Goal: Check status: Check status

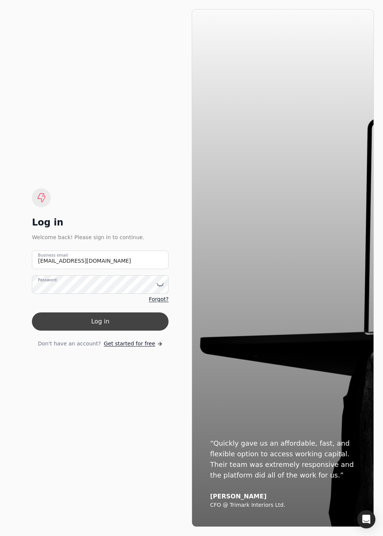
click at [106, 319] on button "Log in" at bounding box center [100, 322] width 137 height 18
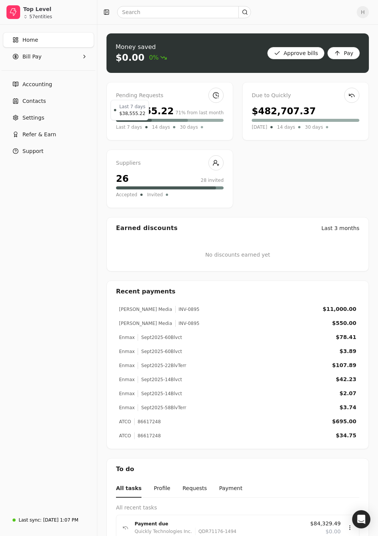
click at [127, 125] on span "Last 7 days" at bounding box center [129, 127] width 26 height 8
click at [53, 85] on link "Accounting" at bounding box center [48, 84] width 91 height 15
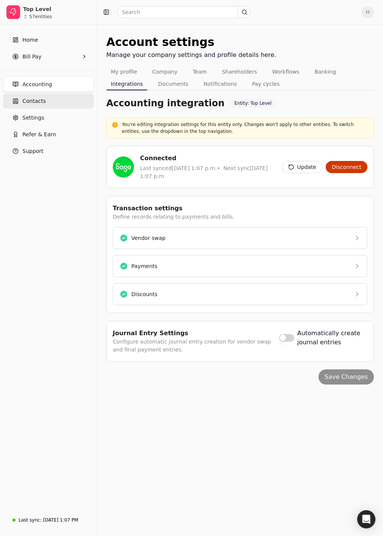
click at [51, 108] on link "Contacts" at bounding box center [48, 100] width 91 height 15
click at [43, 55] on Pay "Bill Pay" at bounding box center [48, 56] width 91 height 15
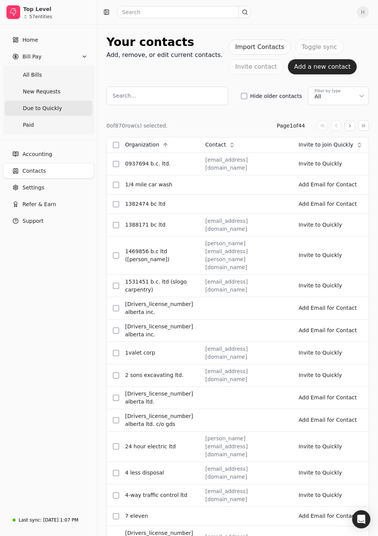
click at [46, 105] on span "Due to Quickly" at bounding box center [42, 108] width 39 height 8
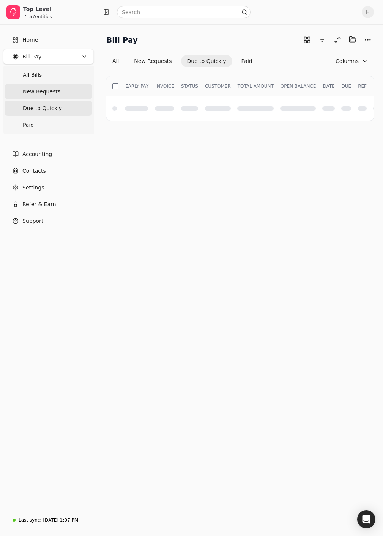
click at [46, 92] on span "New Requests" at bounding box center [42, 92] width 38 height 8
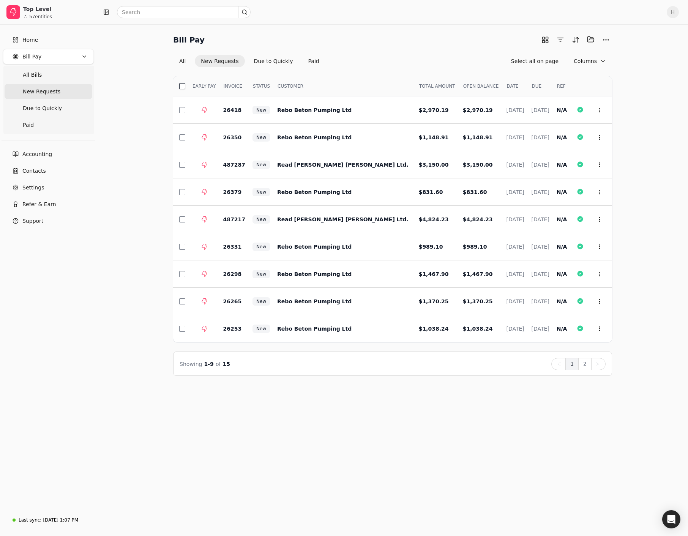
click at [182, 87] on button "button" at bounding box center [182, 86] width 6 height 6
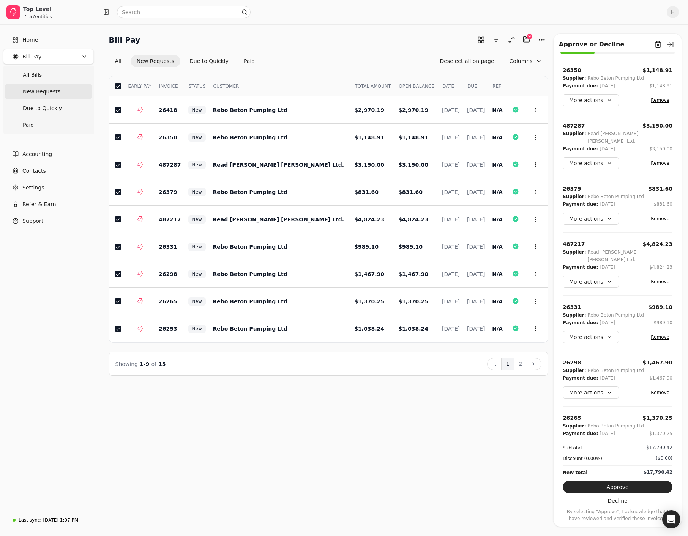
scroll to position [117, 0]
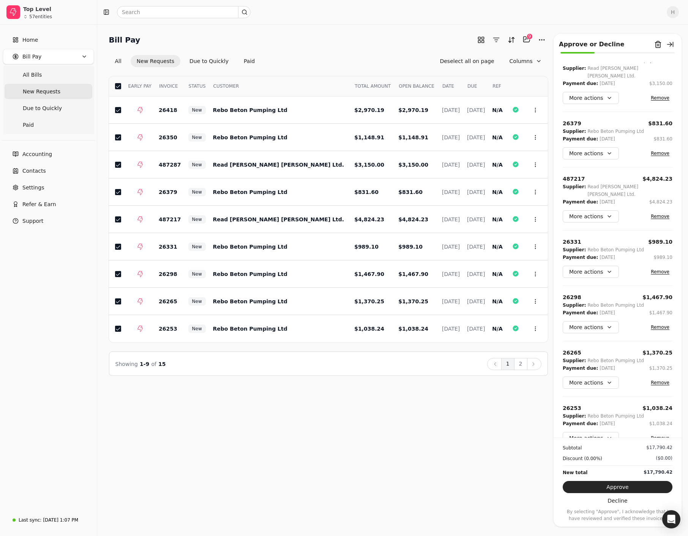
click at [120, 85] on button "button" at bounding box center [118, 86] width 6 height 6
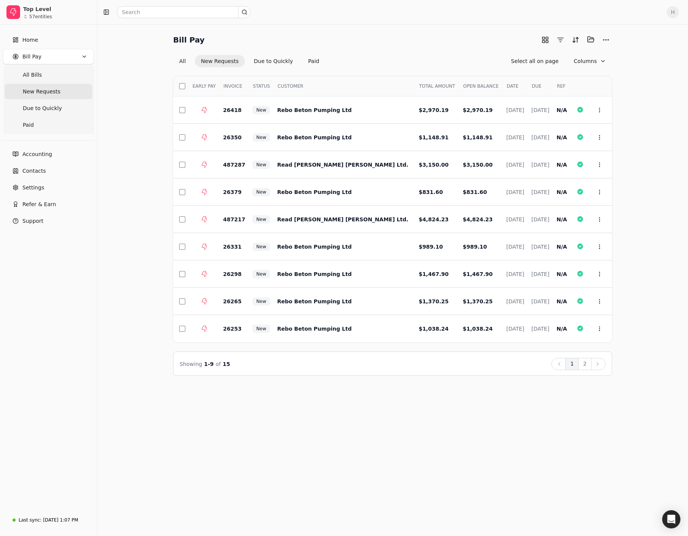
click at [383, 368] on button "Next" at bounding box center [598, 364] width 14 height 12
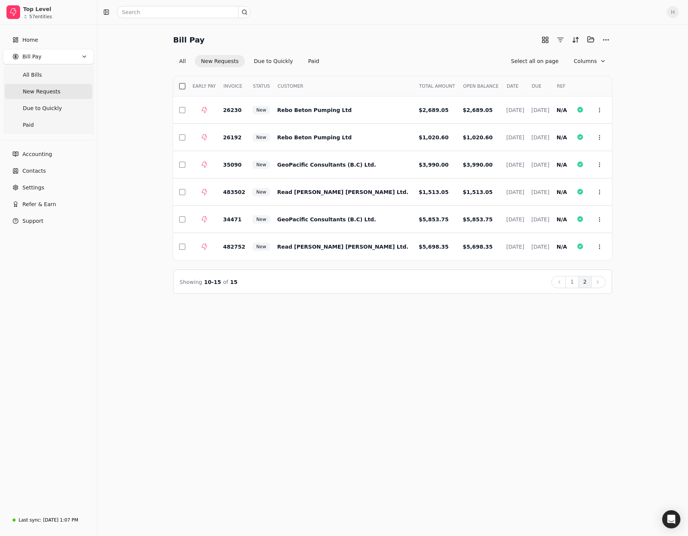
click at [182, 84] on button "button" at bounding box center [182, 86] width 6 height 6
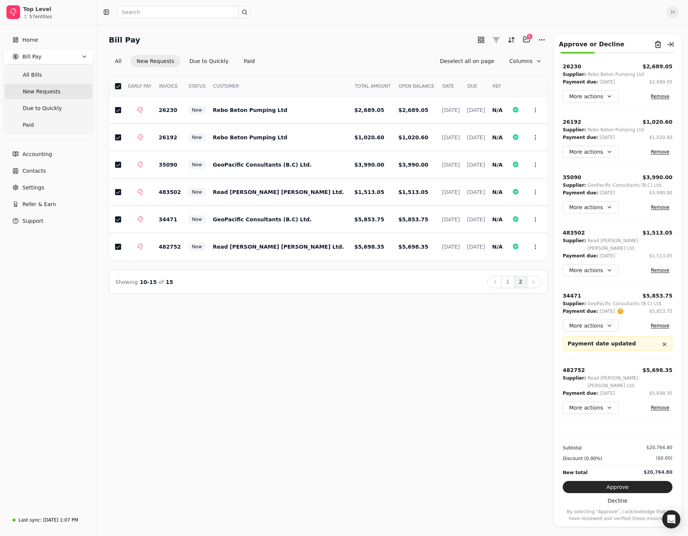
click at [117, 86] on button "button" at bounding box center [118, 86] width 6 height 6
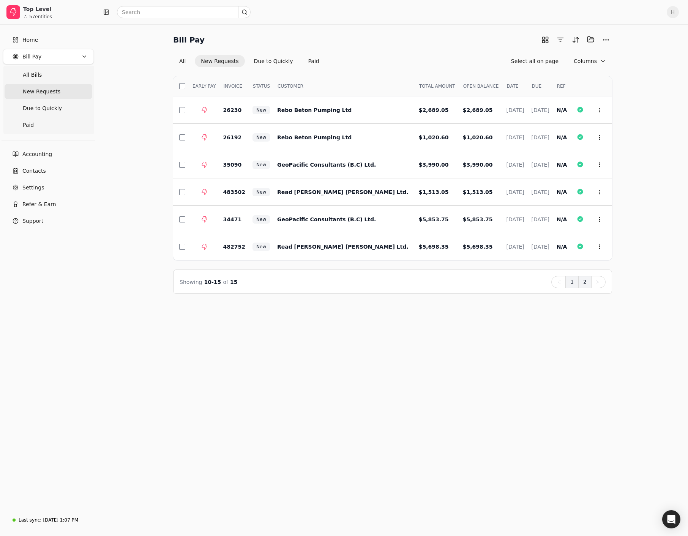
click at [383, 284] on button "1" at bounding box center [572, 282] width 13 height 12
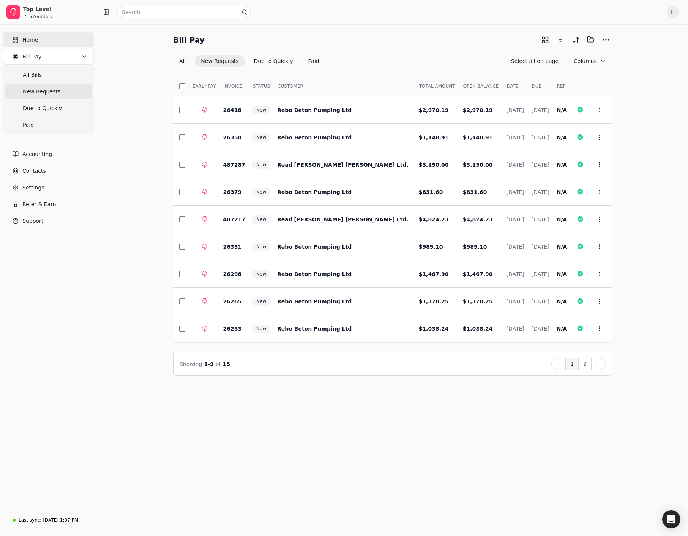
click at [42, 36] on link "Home" at bounding box center [48, 39] width 91 height 15
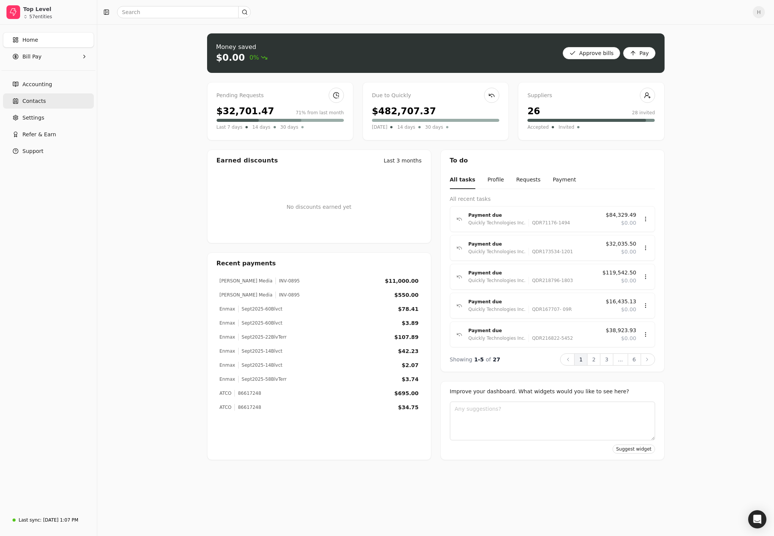
click at [40, 98] on span "Contacts" at bounding box center [34, 101] width 24 height 8
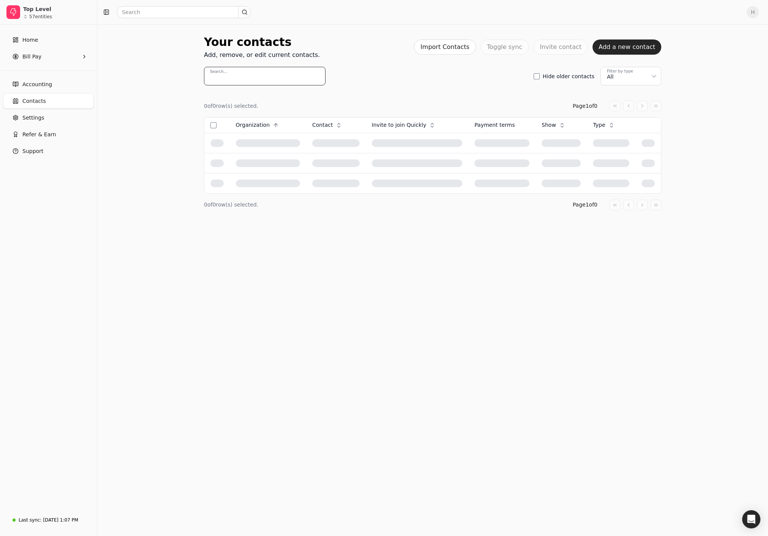
click at [266, 80] on input "Search..." at bounding box center [265, 76] width 122 height 19
type input "falcon"
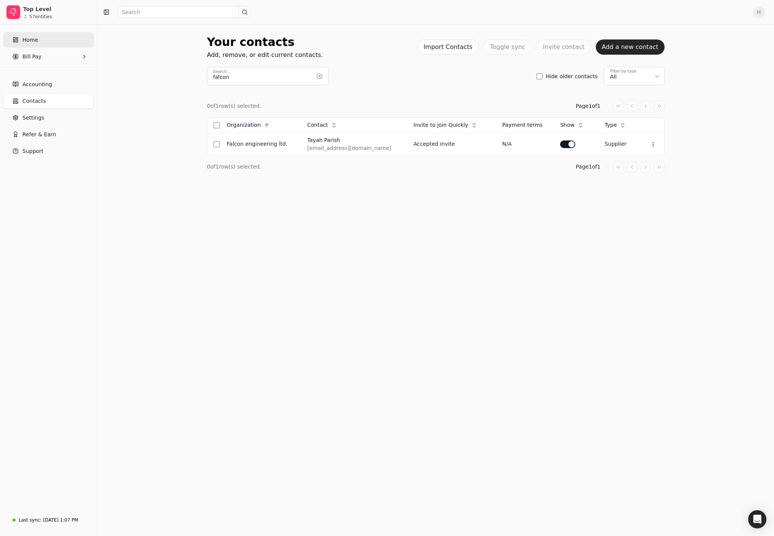
click at [21, 37] on link "Home" at bounding box center [48, 39] width 91 height 15
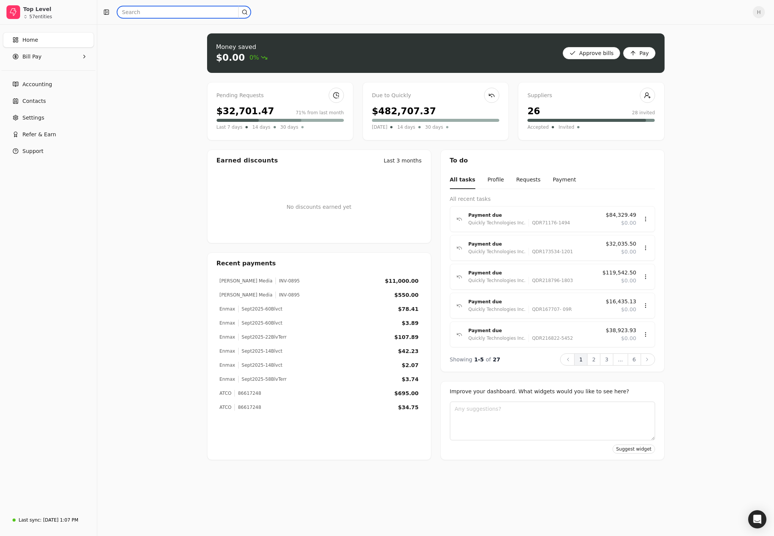
click at [174, 13] on input "text" at bounding box center [184, 12] width 134 height 12
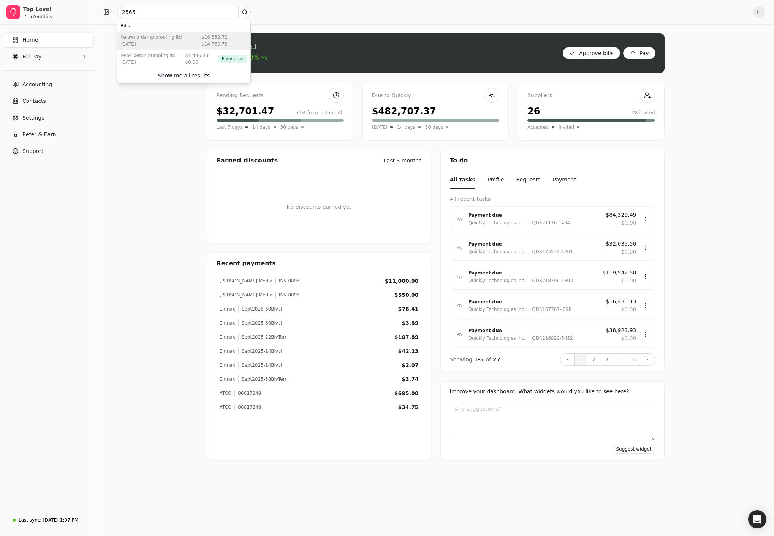
click at [157, 39] on div "Kelowna Damp Proofing Ltd" at bounding box center [150, 37] width 61 height 7
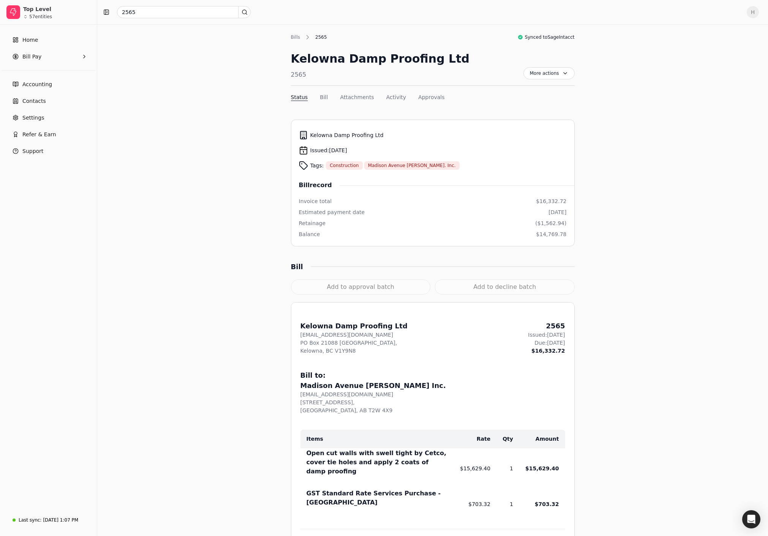
click at [346, 288] on div "Add to approval batch" at bounding box center [361, 287] width 140 height 15
drag, startPoint x: 353, startPoint y: 291, endPoint x: 334, endPoint y: 291, distance: 19.0
click at [334, 291] on div "Add to approval batch" at bounding box center [361, 287] width 140 height 15
drag, startPoint x: 334, startPoint y: 291, endPoint x: 344, endPoint y: 290, distance: 10.4
click at [344, 290] on div "Add to approval batch" at bounding box center [361, 287] width 140 height 15
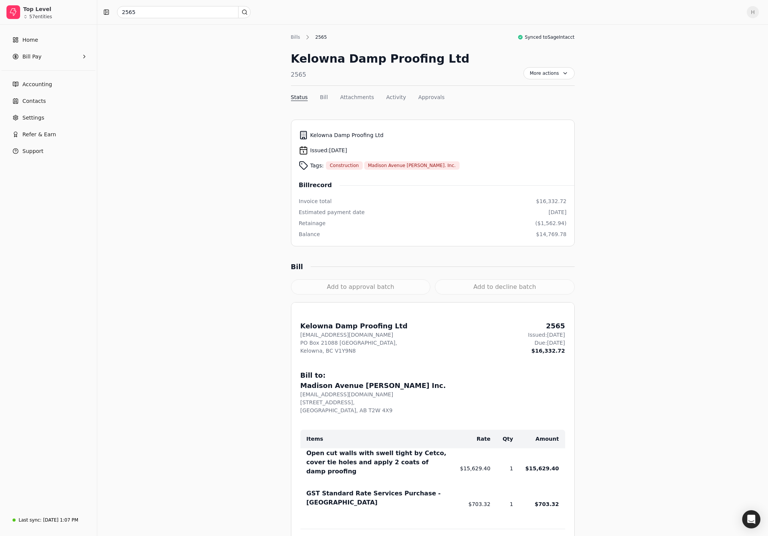
click at [359, 292] on div "Add to approval batch" at bounding box center [361, 287] width 140 height 15
drag, startPoint x: 359, startPoint y: 292, endPoint x: 324, endPoint y: 288, distance: 35.9
click at [324, 288] on div "Add to approval batch" at bounding box center [361, 287] width 140 height 15
drag, startPoint x: 324, startPoint y: 288, endPoint x: 334, endPoint y: 286, distance: 10.2
click at [334, 286] on div "Add to approval batch" at bounding box center [361, 287] width 140 height 15
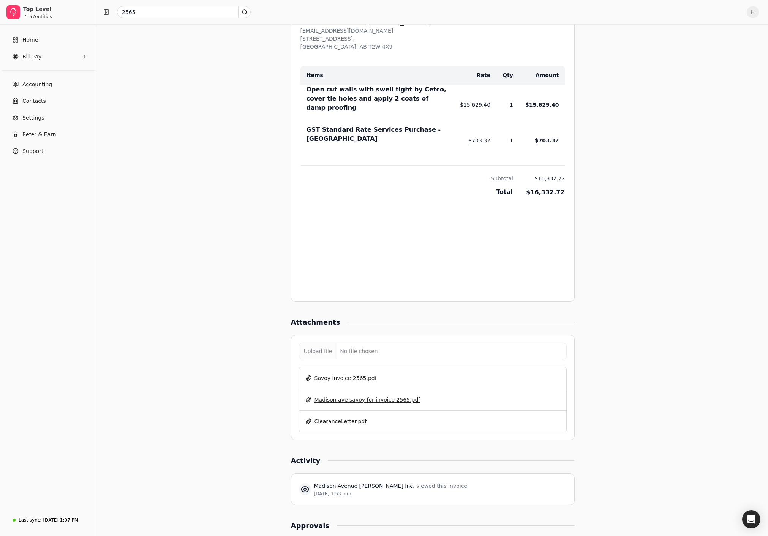
scroll to position [456, 0]
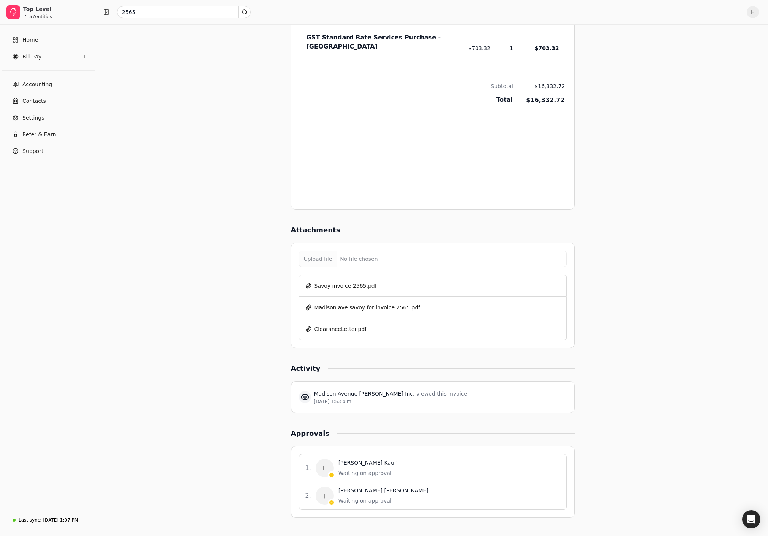
click at [344, 473] on div "Waiting on approval" at bounding box center [367, 474] width 58 height 8
click at [317, 471] on span "H" at bounding box center [325, 468] width 18 height 18
click at [318, 470] on span "H" at bounding box center [325, 468] width 18 height 18
drag, startPoint x: 318, startPoint y: 470, endPoint x: 327, endPoint y: 466, distance: 9.2
click at [327, 466] on span "H" at bounding box center [325, 468] width 18 height 18
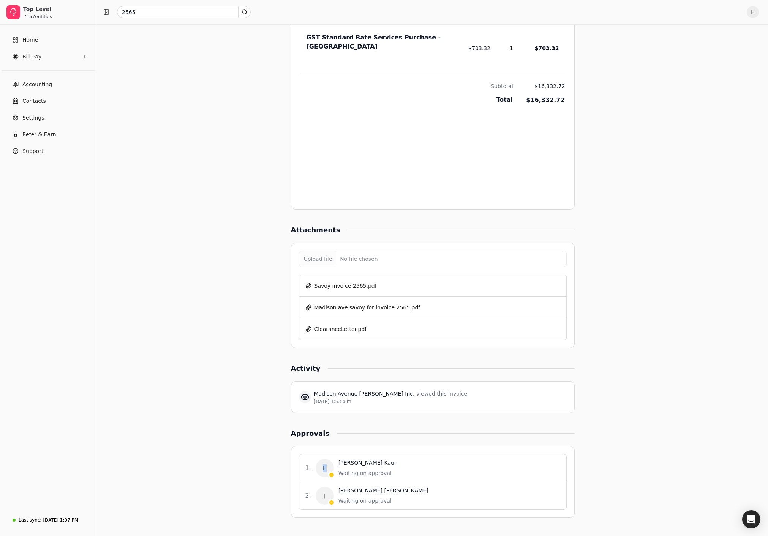
click at [327, 466] on span "H" at bounding box center [325, 468] width 18 height 18
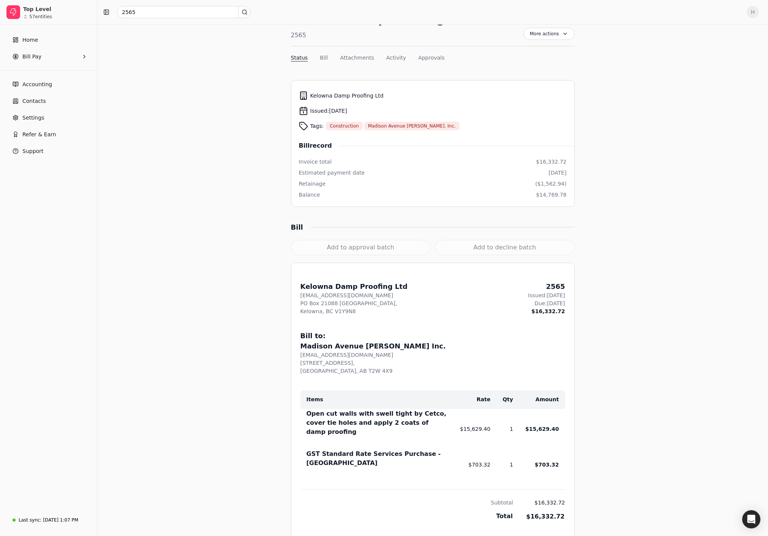
scroll to position [0, 0]
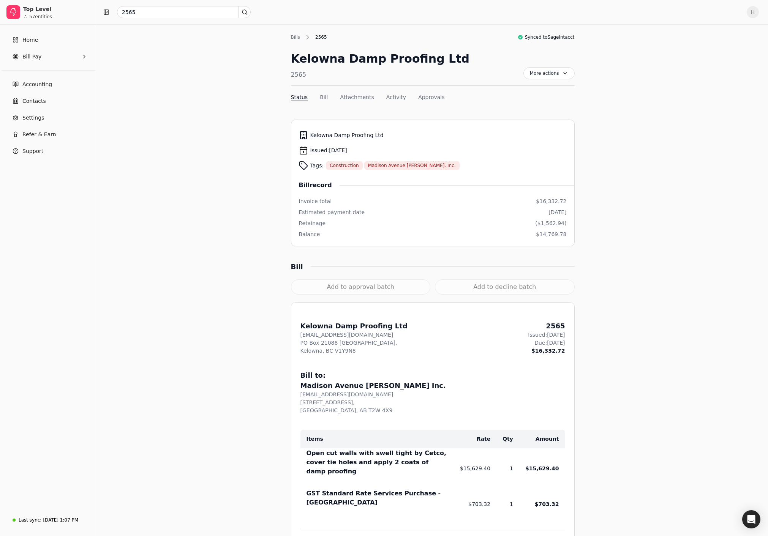
click at [355, 281] on div "Add to approval batch" at bounding box center [361, 287] width 140 height 15
click at [602, 268] on div "Bills 2565 Synced to SageIntacct Kelowna Damp Proofing Ltd 2565 More actions Co…" at bounding box center [432, 508] width 457 height 950
click at [540, 72] on span "More actions" at bounding box center [548, 73] width 51 height 12
drag, startPoint x: 476, startPoint y: 269, endPoint x: 477, endPoint y: 280, distance: 11.0
click at [475, 269] on div "Bill" at bounding box center [433, 267] width 284 height 10
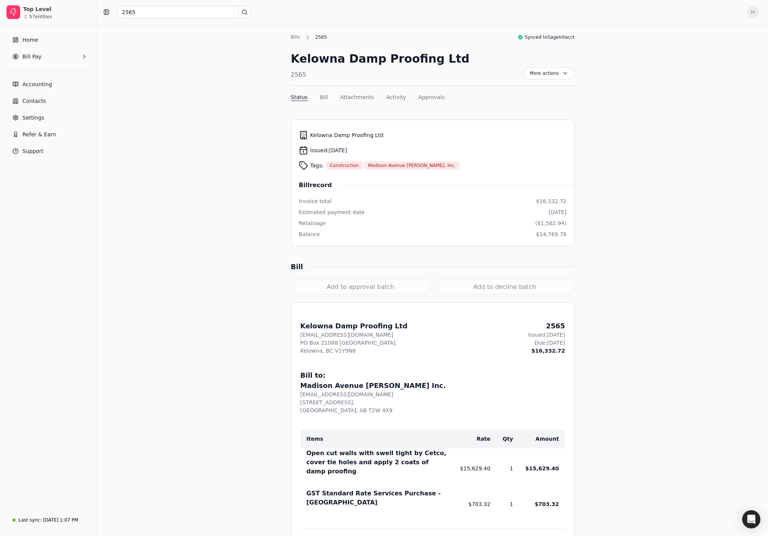
click at [473, 285] on div "Add to decline batch" at bounding box center [505, 287] width 140 height 15
drag, startPoint x: 143, startPoint y: 11, endPoint x: 70, endPoint y: 10, distance: 72.6
click at [70, 10] on div "Top Level 57 entities Home Bill Pay Accounting Contacts Settings Refer & Earn S…" at bounding box center [384, 496] width 768 height 993
click at [182, 37] on div "Kelowna Ready-Mix Inc. (KRM) Jun 08 2025 $19,143.26 $19,143.26 Declined" at bounding box center [183, 41] width 133 height 18
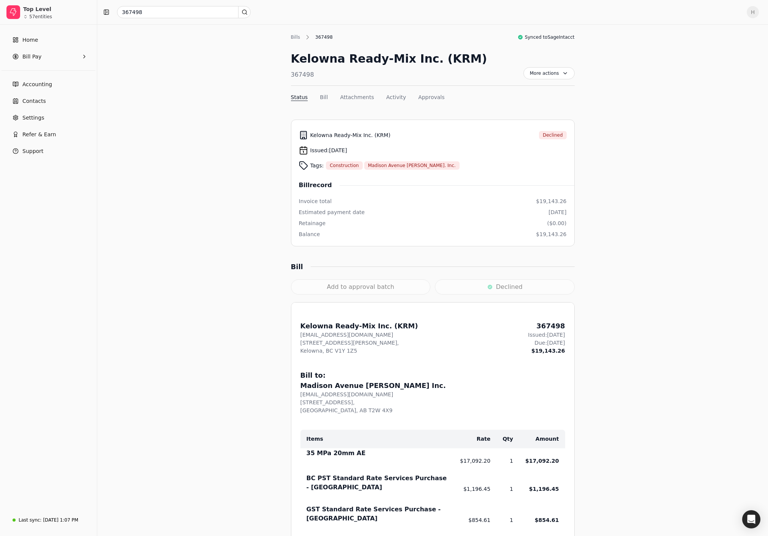
click at [493, 289] on div "Declined" at bounding box center [505, 287] width 140 height 15
click at [157, 13] on input "367498" at bounding box center [184, 12] width 134 height 12
click at [156, 13] on input "367498" at bounding box center [184, 12] width 134 height 12
click at [224, 80] on span "Fully paid" at bounding box center [233, 77] width 22 height 7
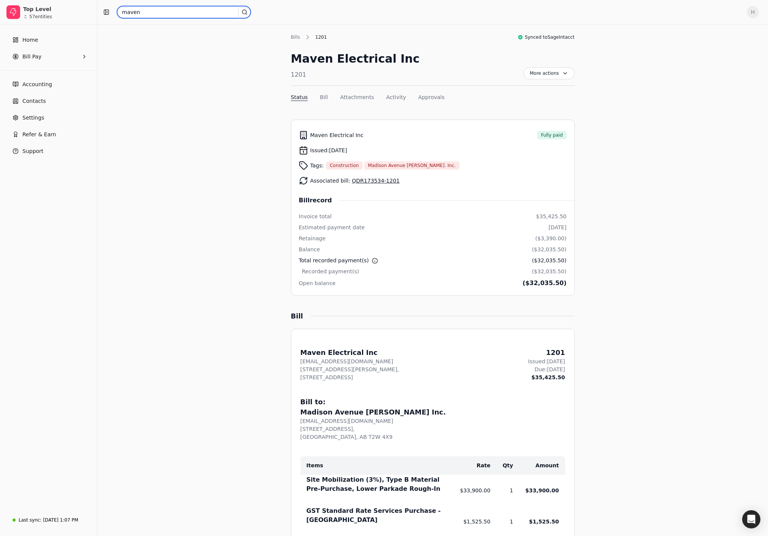
click at [143, 12] on input "maven" at bounding box center [184, 12] width 134 height 12
type input "knox"
